Goal: Navigation & Orientation: Find specific page/section

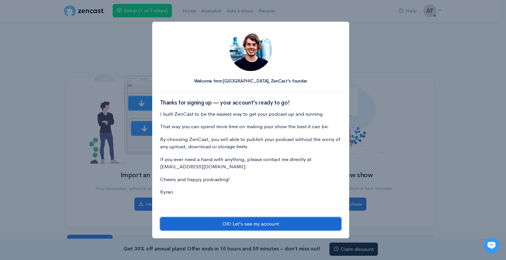
click at [256, 225] on button "OK! Let's see my account" at bounding box center [250, 224] width 181 height 13
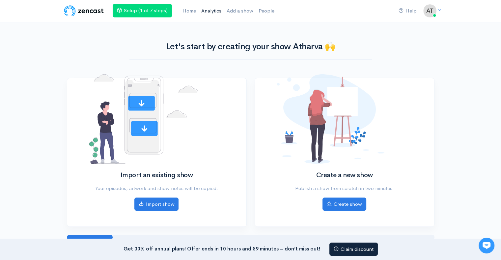
click at [211, 16] on link "Analytics" at bounding box center [211, 11] width 25 height 14
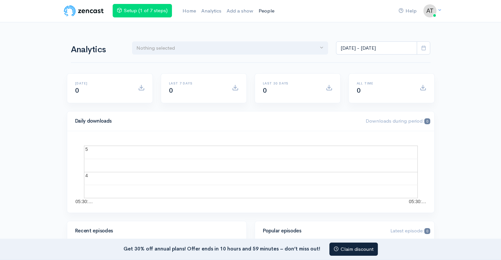
click at [271, 10] on link "People" at bounding box center [266, 11] width 21 height 14
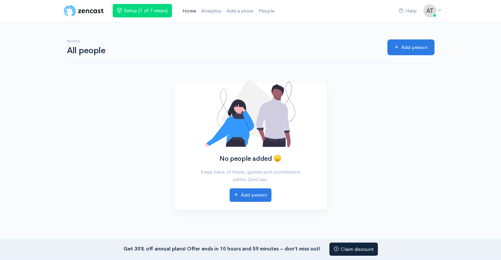
click at [196, 15] on link "Home" at bounding box center [189, 11] width 19 height 14
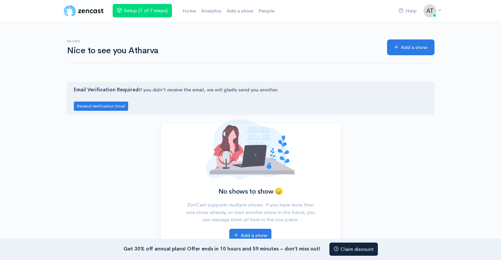
click at [75, 13] on img at bounding box center [84, 10] width 42 height 13
click at [65, 8] on img at bounding box center [84, 10] width 42 height 13
